Goal: Navigation & Orientation: Find specific page/section

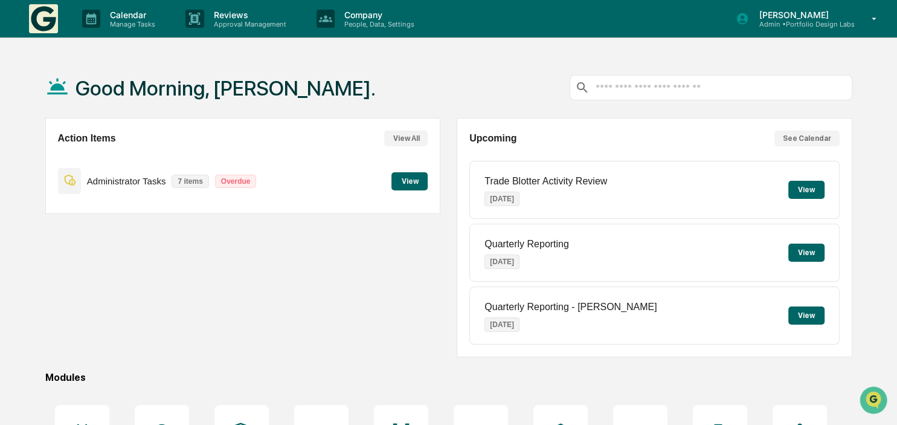
click at [409, 182] on button "View" at bounding box center [409, 181] width 36 height 18
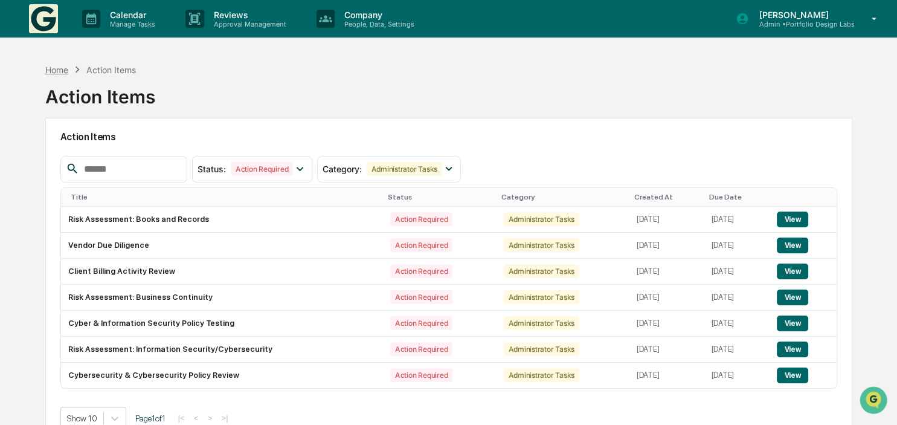
click at [54, 68] on div "Home" at bounding box center [56, 70] width 23 height 10
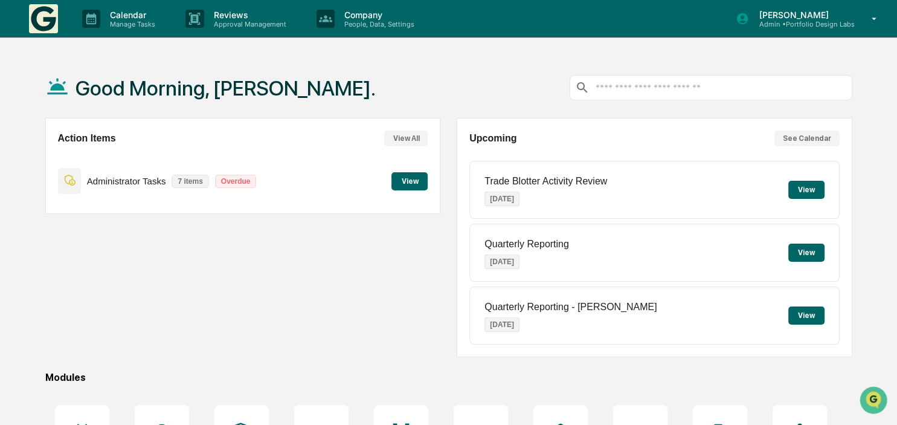
click at [31, 197] on div "Good Morning, [PERSON_NAME]. Action Items View All Administrator Tasks 7 items …" at bounding box center [449, 320] width 844 height 527
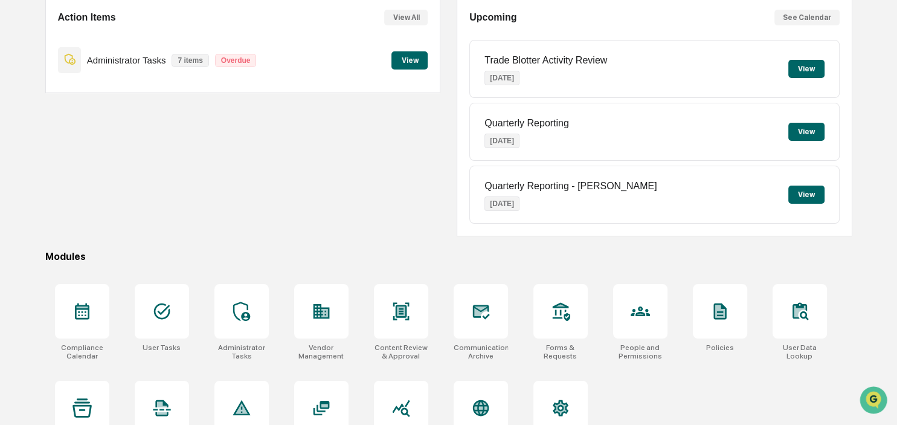
scroll to position [97, 0]
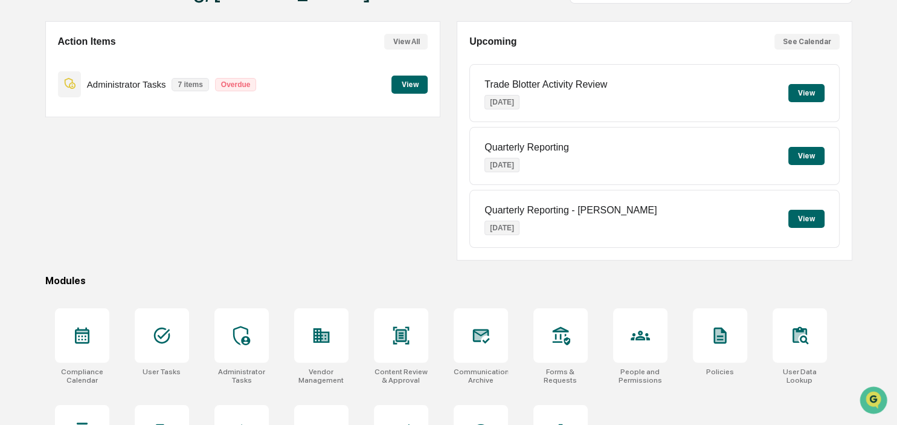
click at [808, 152] on button "View" at bounding box center [806, 156] width 36 height 18
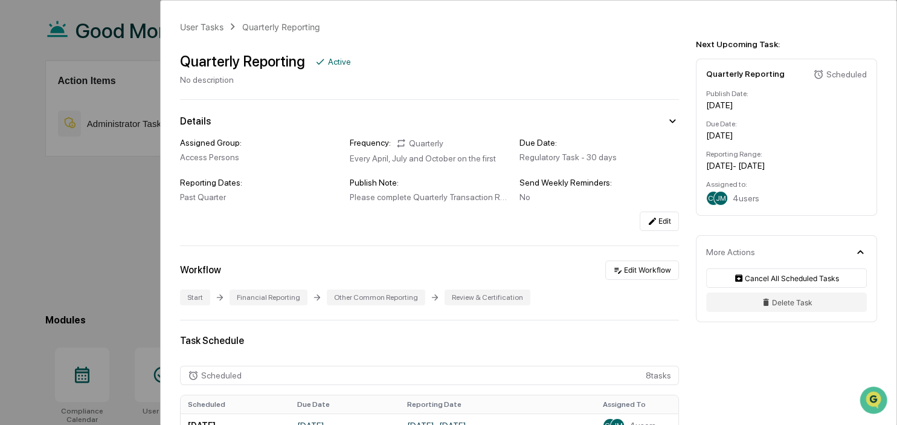
click at [49, 216] on div "User Tasks Quarterly Reporting Quarterly Reporting Active No description Detail…" at bounding box center [448, 212] width 897 height 425
